Goal: Task Accomplishment & Management: Use online tool/utility

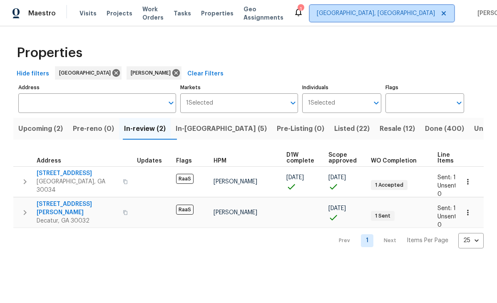
click at [391, 16] on span "Albuquerque, NM" at bounding box center [376, 13] width 118 height 8
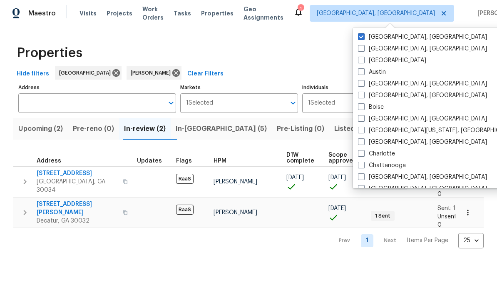
click at [365, 57] on label "[GEOGRAPHIC_DATA]" at bounding box center [392, 60] width 68 height 8
click at [363, 57] on input "[GEOGRAPHIC_DATA]" at bounding box center [360, 58] width 5 height 5
checkbox input "true"
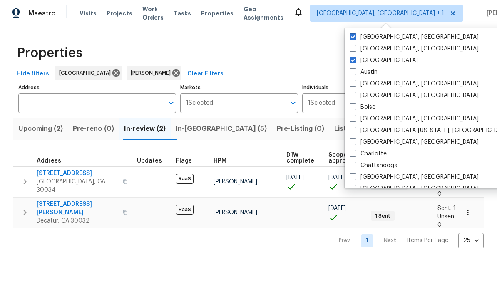
click at [373, 38] on label "Albuquerque, NM" at bounding box center [414, 37] width 129 height 8
click at [355, 38] on input "Albuquerque, NM" at bounding box center [352, 35] width 5 height 5
checkbox input "false"
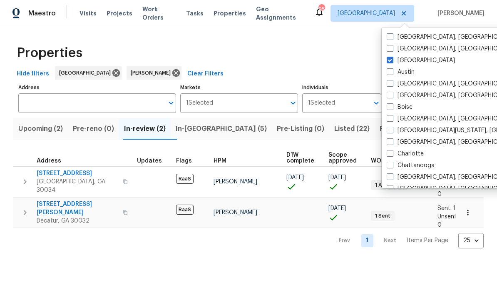
click at [350, 51] on div "Properties" at bounding box center [248, 53] width 470 height 27
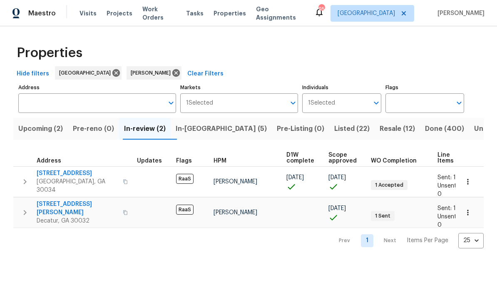
click at [168, 16] on span "Work Orders" at bounding box center [159, 13] width 34 height 17
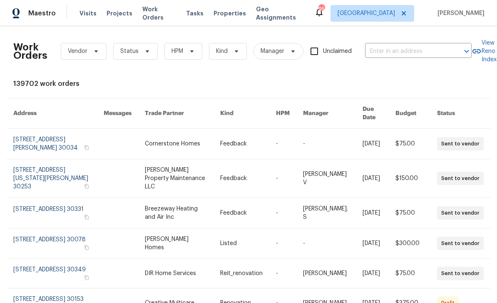
click at [408, 53] on input "text" at bounding box center [406, 51] width 83 height 13
type input "200 ren"
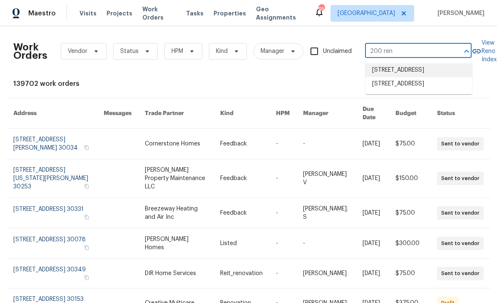
click at [429, 72] on li "[STREET_ADDRESS]" at bounding box center [418, 70] width 107 height 14
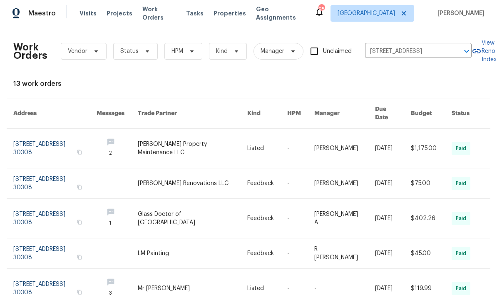
click at [34, 142] on link at bounding box center [54, 148] width 83 height 39
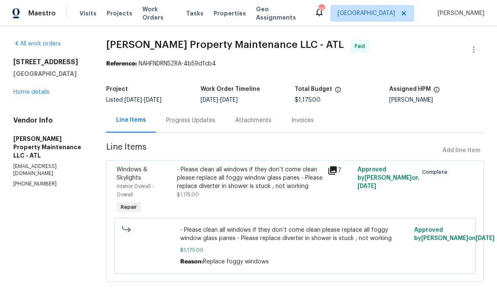
click at [31, 95] on link "Home details" at bounding box center [31, 92] width 36 height 6
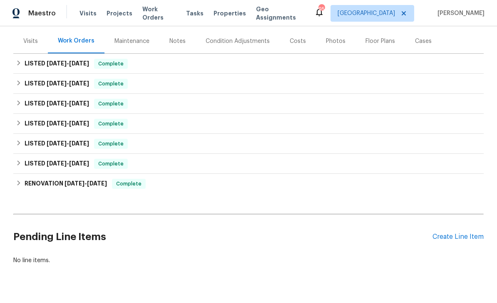
scroll to position [97, 0]
click at [456, 241] on div "Create Line Item" at bounding box center [457, 237] width 51 height 8
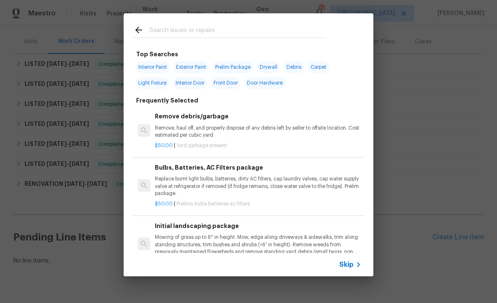
click at [314, 36] on input "text" at bounding box center [237, 31] width 176 height 12
click at [351, 263] on span "Skip" at bounding box center [346, 264] width 14 height 8
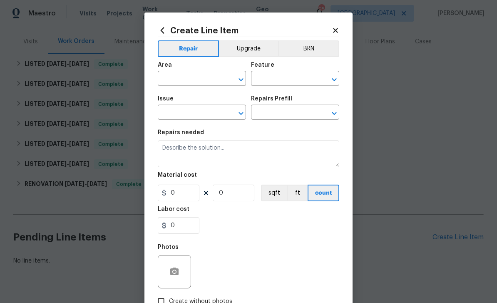
click at [201, 77] on input "text" at bounding box center [190, 79] width 65 height 13
click at [206, 114] on li "Interior Overall" at bounding box center [202, 112] width 88 height 14
type input "Interior Overall"
click at [291, 77] on input "text" at bounding box center [283, 79] width 65 height 13
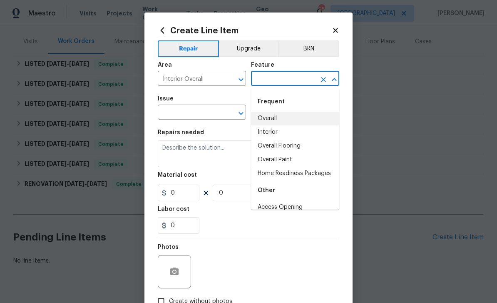
click at [284, 119] on li "Overall" at bounding box center [295, 119] width 88 height 14
type input "Overall"
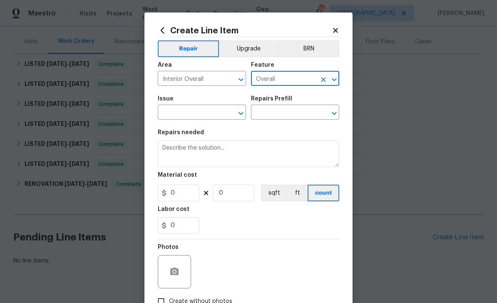
click at [181, 111] on input "text" at bounding box center [190, 113] width 65 height 13
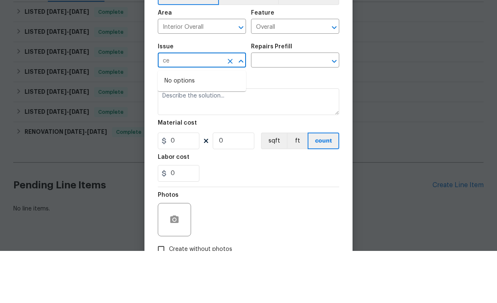
type input "c"
click at [229, 146] on li "Drywall" at bounding box center [202, 153] width 88 height 14
type input "Drywall"
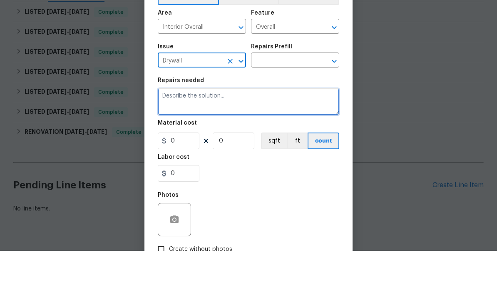
click at [229, 140] on textarea at bounding box center [248, 153] width 181 height 27
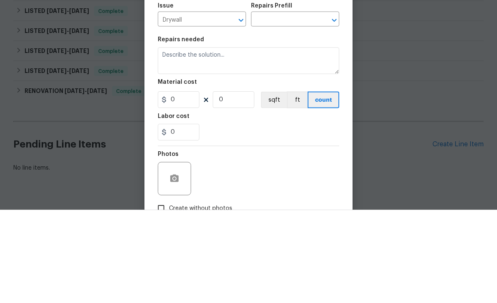
click at [303, 107] on input "text" at bounding box center [283, 113] width 65 height 13
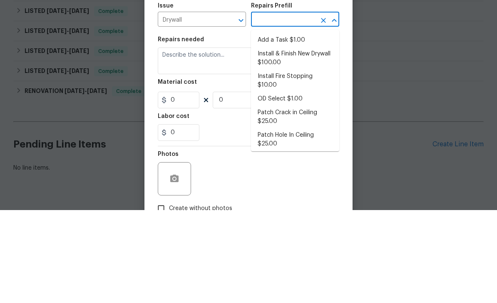
click at [323, 140] on li "Install & Finish New Drywall $100.00" at bounding box center [295, 151] width 88 height 22
type input "Install & Finish New Drywall $100.00"
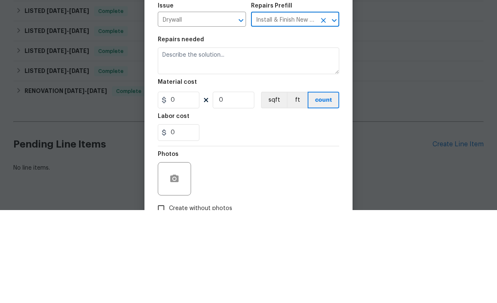
type input "Walls and Ceiling"
type textarea "Remove the existing damaged drywall and replace with new. Ensure that the new d…"
type input "1"
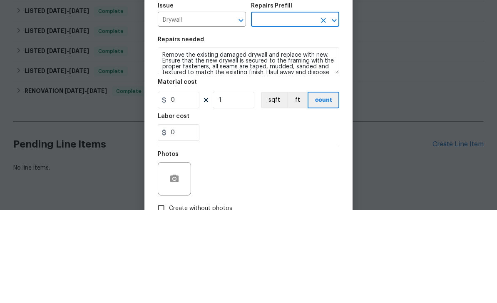
type input "Install & Finish New Drywall $100.00"
type input "100"
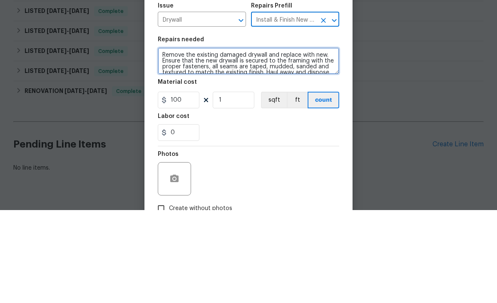
click at [162, 140] on textarea "Remove the existing damaged drywall and replace with new. Ensure that the new d…" at bounding box center [248, 153] width 181 height 27
click at [259, 140] on textarea "Remove the existing damaged drywall and replace with new. Ensure that the new d…" at bounding box center [248, 153] width 181 height 27
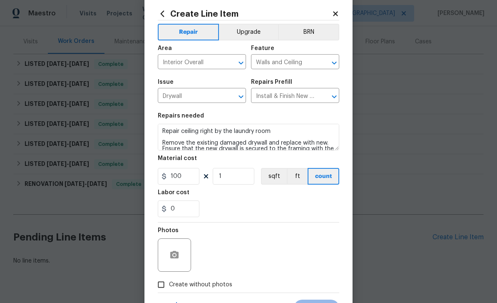
scroll to position [19, 0]
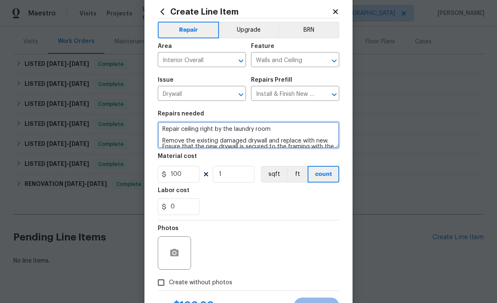
type textarea "Repair ceiling right by the laundry room Remove the existing damaged drywall an…"
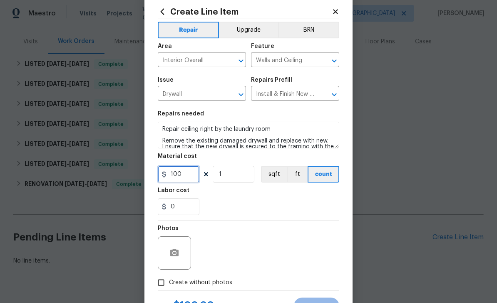
click at [198, 171] on input "100" at bounding box center [179, 174] width 42 height 17
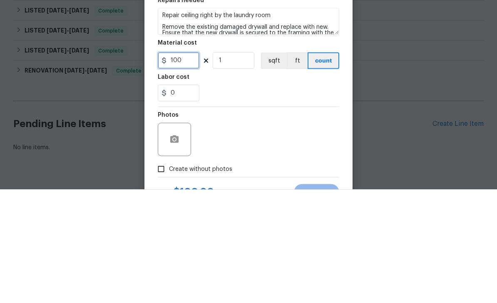
click at [196, 166] on input "100" at bounding box center [179, 174] width 42 height 17
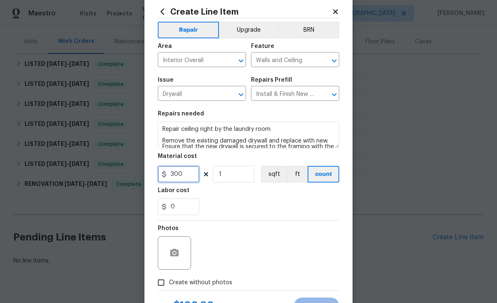
click at [186, 182] on input "300" at bounding box center [179, 174] width 42 height 17
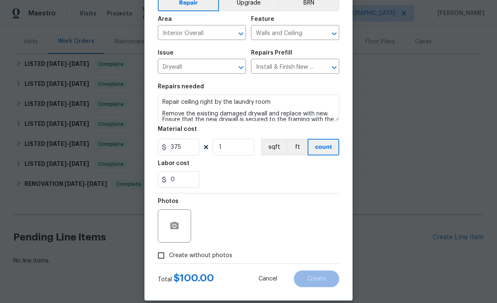
scroll to position [47, 0]
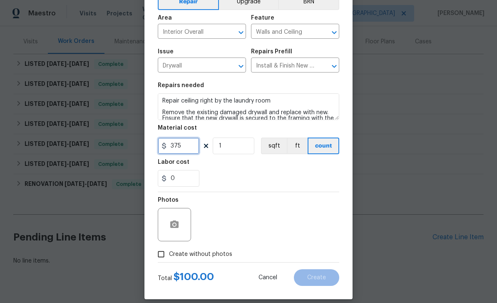
type input "375"
click at [178, 232] on button "button" at bounding box center [174, 224] width 20 height 20
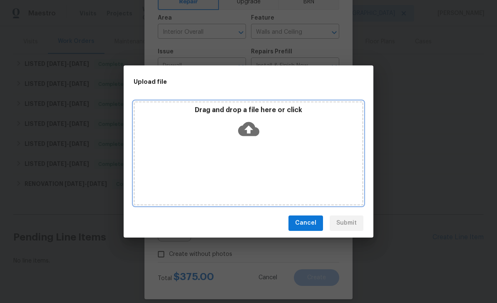
click at [245, 122] on icon at bounding box center [248, 128] width 21 height 21
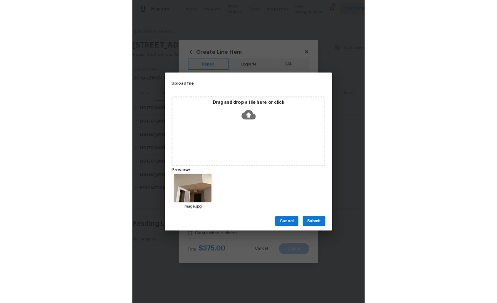
scroll to position [27, 0]
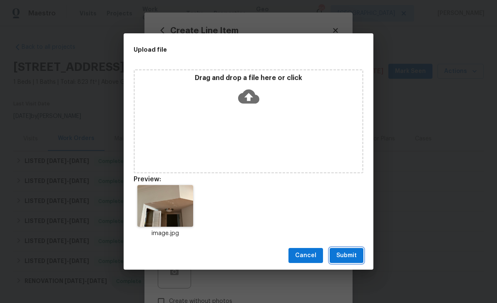
click at [349, 253] on span "Submit" at bounding box center [346, 255] width 20 height 10
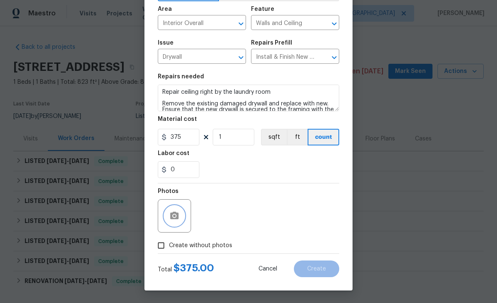
scroll to position [57, 0]
click at [321, 268] on span "Create" at bounding box center [316, 269] width 19 height 6
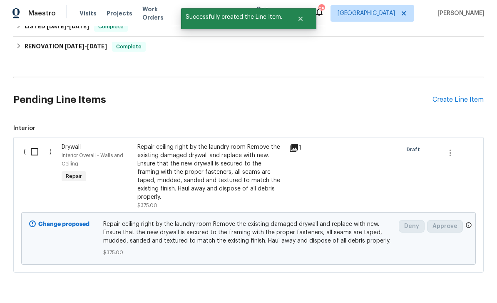
scroll to position [234, 0]
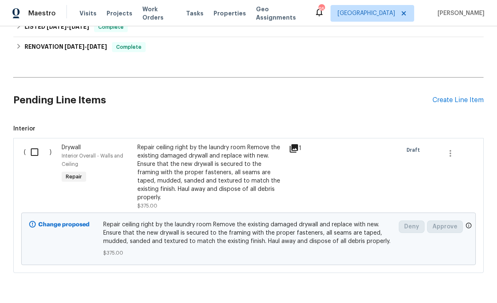
click at [31, 143] on input "checkbox" at bounding box center [38, 151] width 24 height 17
checkbox input "true"
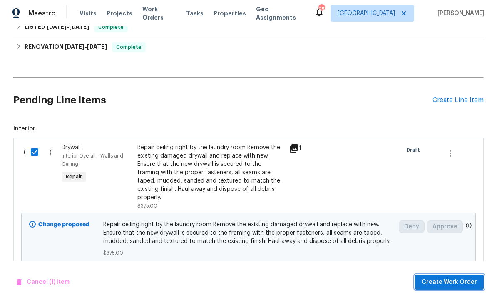
click at [447, 285] on span "Create Work Order" at bounding box center [449, 282] width 55 height 10
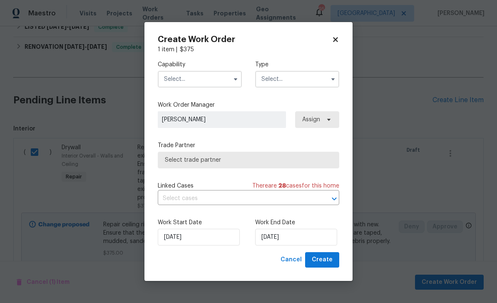
click at [215, 82] on input "text" at bounding box center [200, 79] width 84 height 17
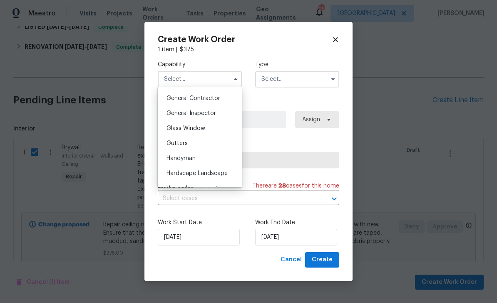
scroll to position [390, 0]
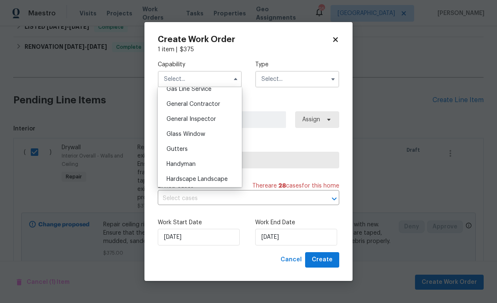
click at [223, 106] on div "General Contractor" at bounding box center [200, 104] width 80 height 15
type input "General Contractor"
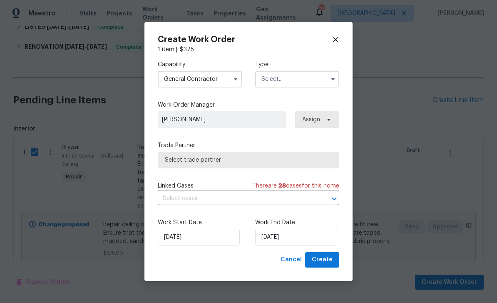
click at [303, 77] on input "text" at bounding box center [297, 79] width 84 height 17
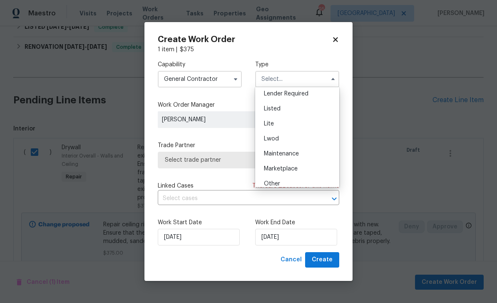
scroll to position [79, 0]
click at [286, 112] on div "Listed" at bounding box center [297, 107] width 80 height 15
type input "Listed"
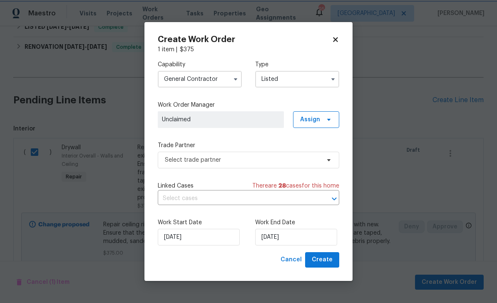
scroll to position [0, 0]
click at [305, 234] on input "[DATE]" at bounding box center [296, 237] width 82 height 17
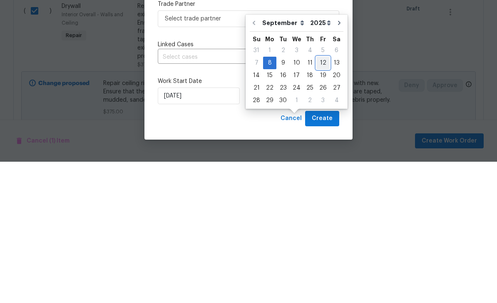
click at [318, 198] on div "12" at bounding box center [322, 204] width 13 height 12
type input "[DATE]"
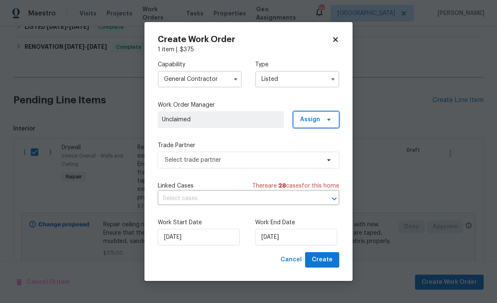
click at [315, 117] on span "Assign" at bounding box center [310, 119] width 20 height 8
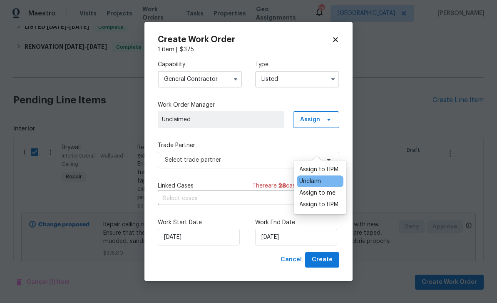
click at [329, 200] on div "Assign to HPM" at bounding box center [318, 204] width 39 height 8
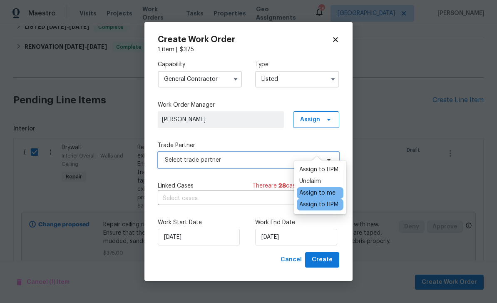
click at [273, 159] on span "Select trade partner" at bounding box center [242, 160] width 155 height 8
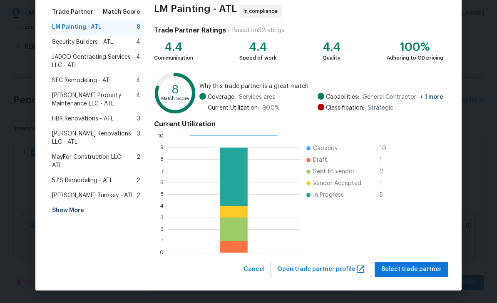
scroll to position [65, 0]
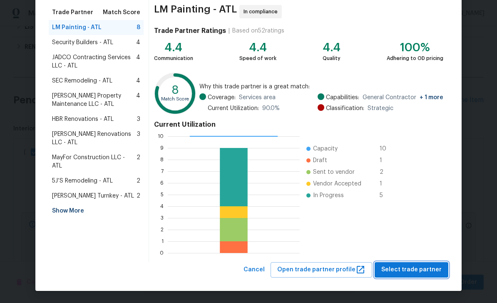
click at [435, 269] on span "Select trade partner" at bounding box center [411, 269] width 60 height 10
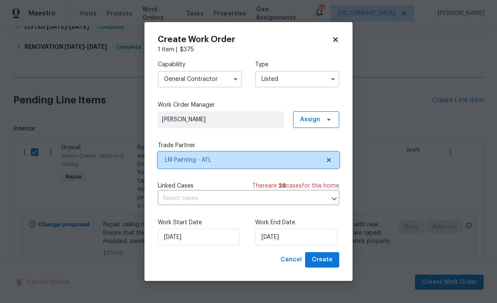
scroll to position [0, 0]
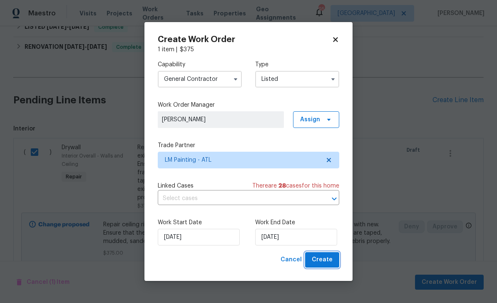
click at [329, 262] on span "Create" at bounding box center [322, 259] width 21 height 10
checkbox input "false"
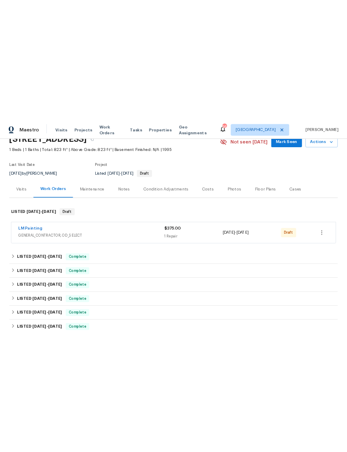
scroll to position [43, 0]
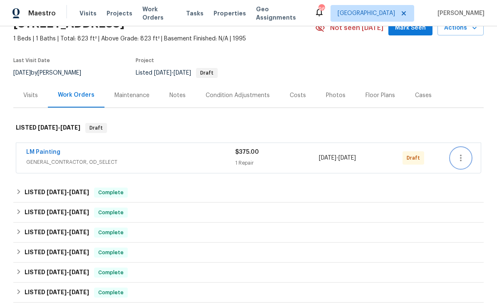
click at [461, 161] on icon "button" at bounding box center [461, 157] width 2 height 7
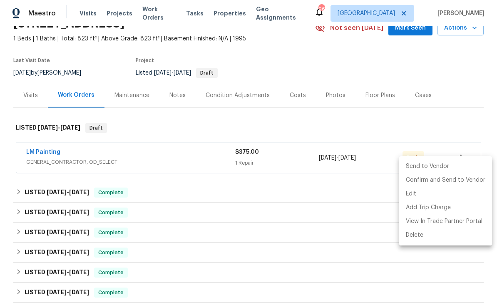
click at [452, 164] on li "Send to Vendor" at bounding box center [445, 166] width 93 height 14
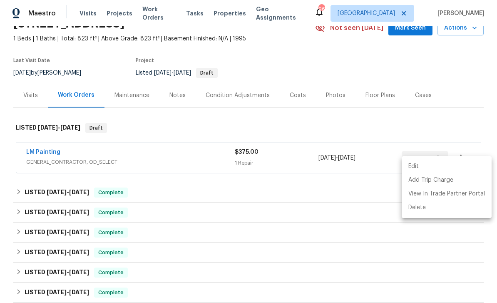
click at [378, 196] on div at bounding box center [248, 151] width 497 height 303
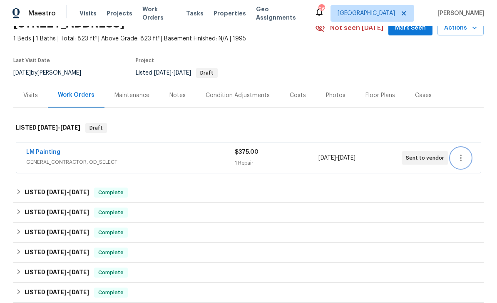
scroll to position [22, 0]
